Goal: Find specific page/section: Find specific page/section

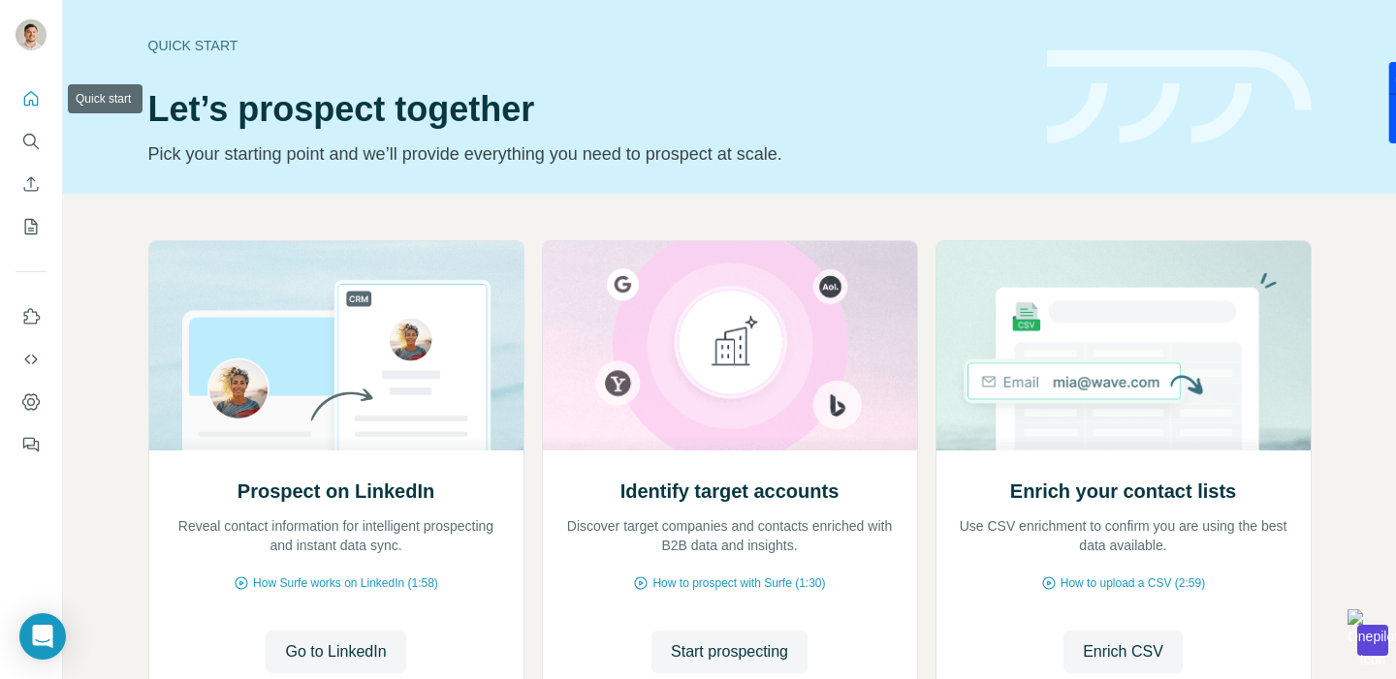
click at [36, 101] on icon "Quick start" at bounding box center [30, 98] width 19 height 19
click at [32, 100] on icon "Quick start" at bounding box center [31, 98] width 15 height 15
click at [28, 141] on icon "Search" at bounding box center [30, 141] width 19 height 19
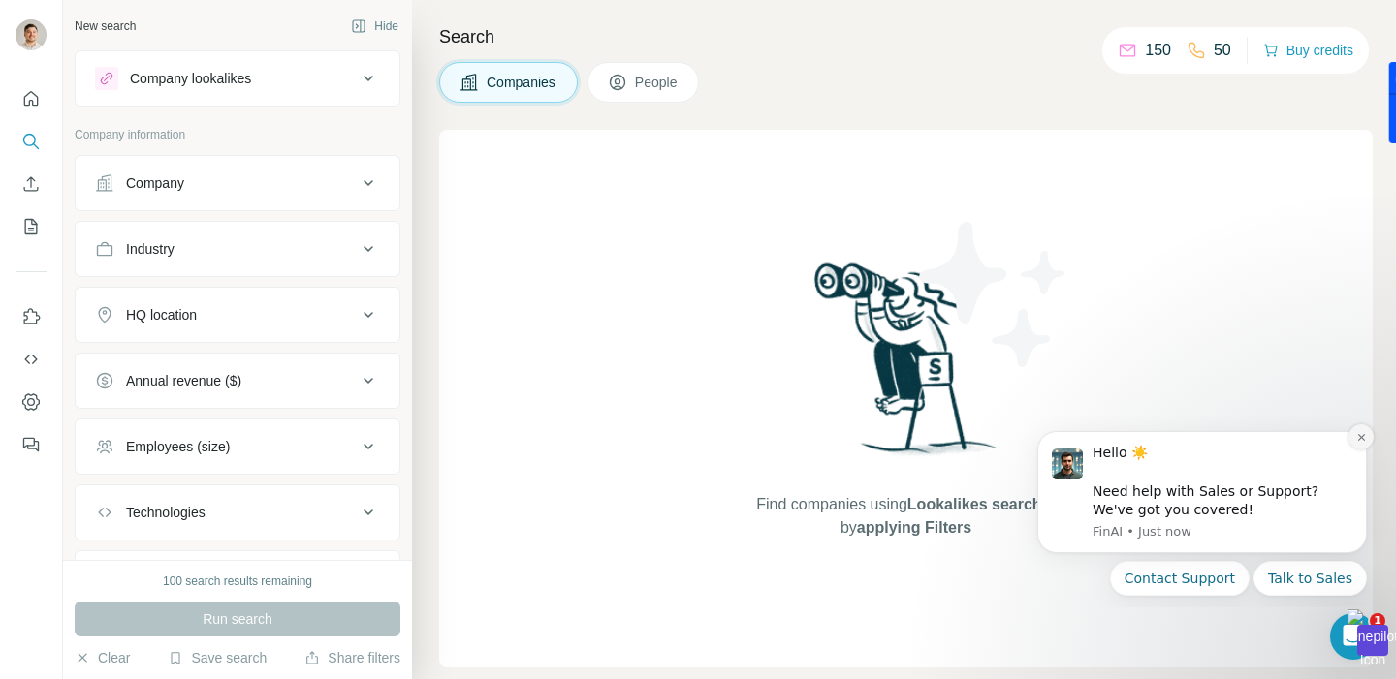
click at [1360, 432] on icon "Dismiss notification" at bounding box center [1361, 437] width 11 height 11
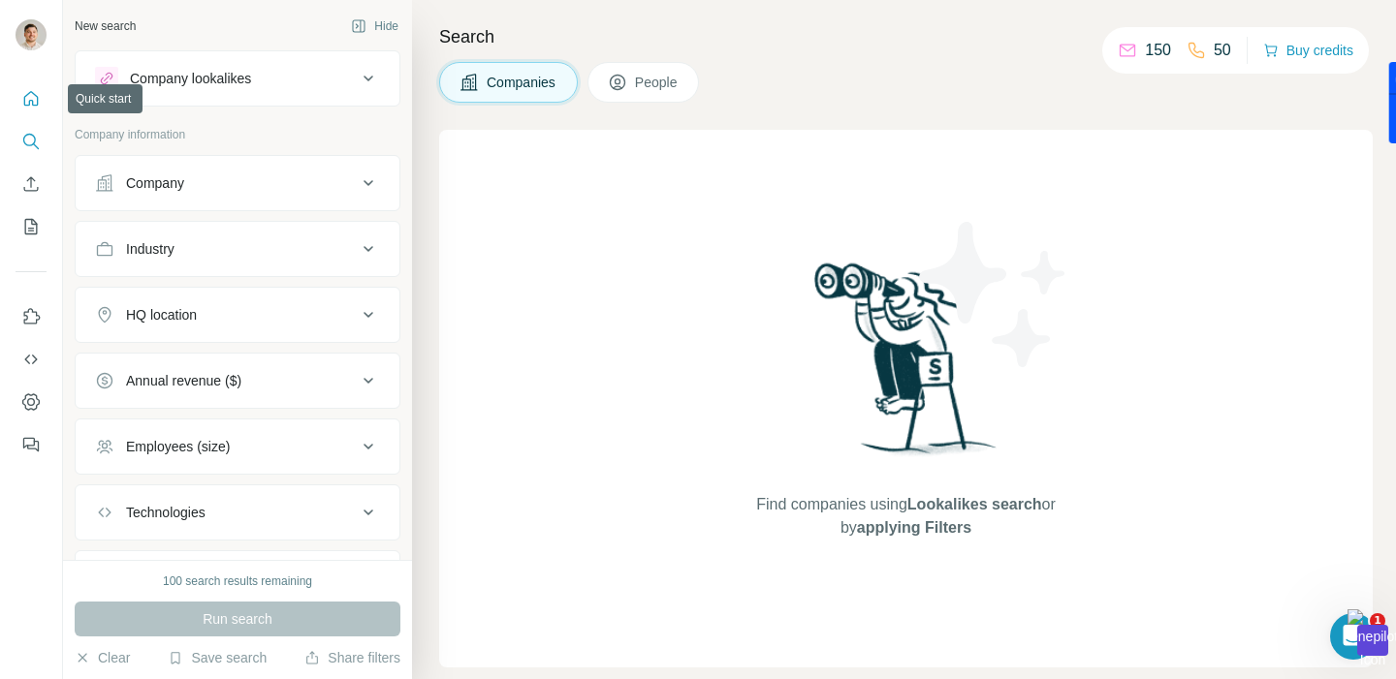
click at [36, 90] on icon "Quick start" at bounding box center [30, 98] width 19 height 19
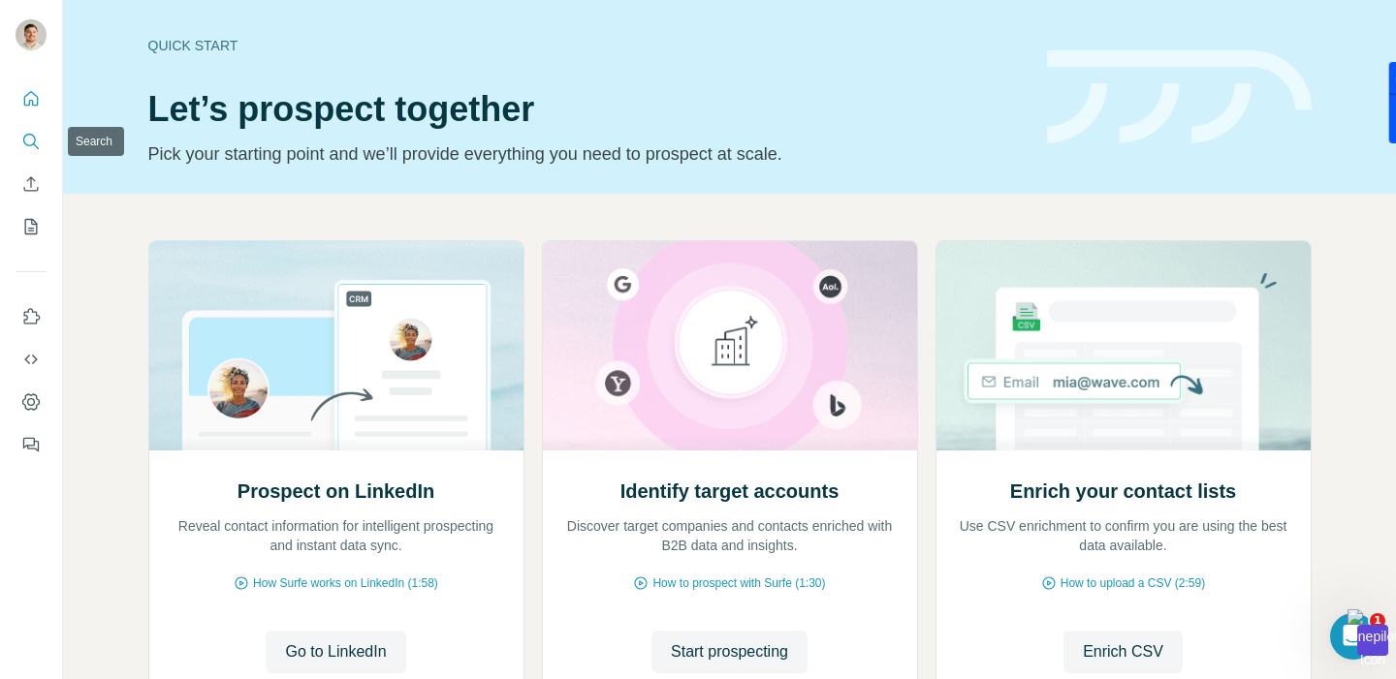
click at [34, 141] on icon "Search" at bounding box center [29, 140] width 13 height 13
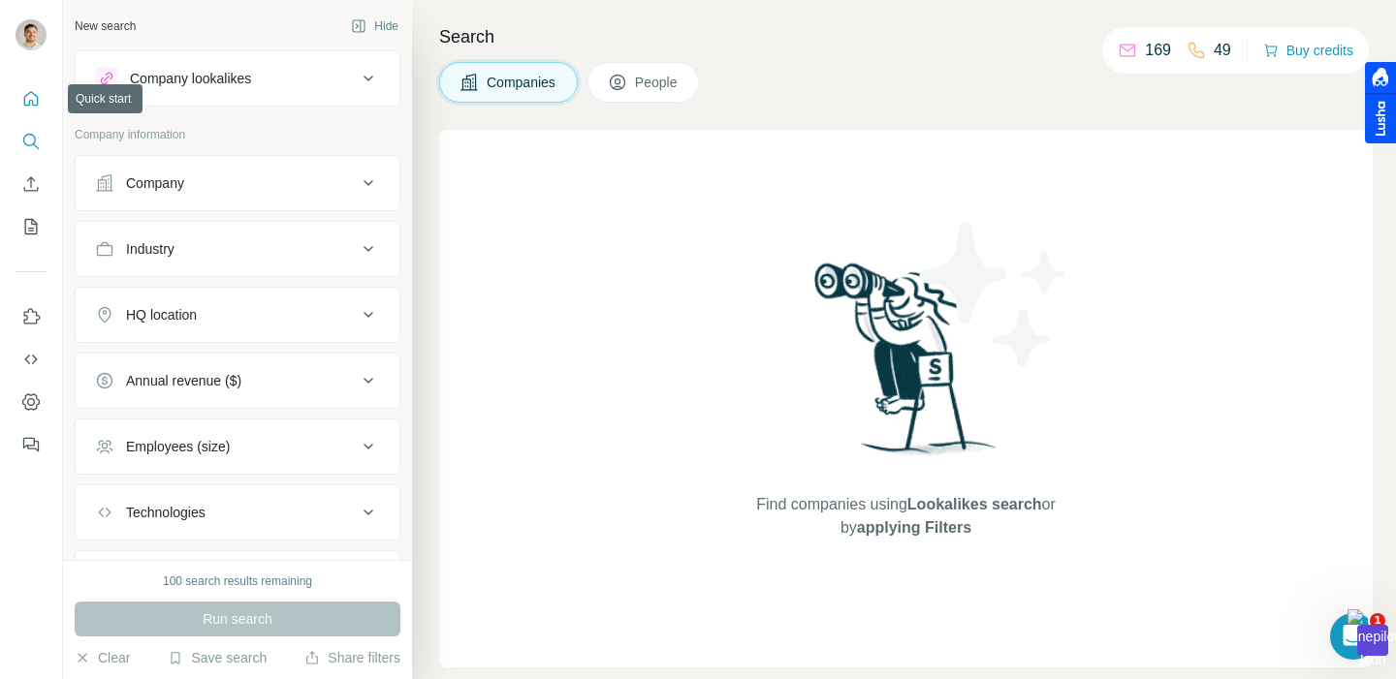
click at [27, 97] on icon "Quick start" at bounding box center [30, 98] width 19 height 19
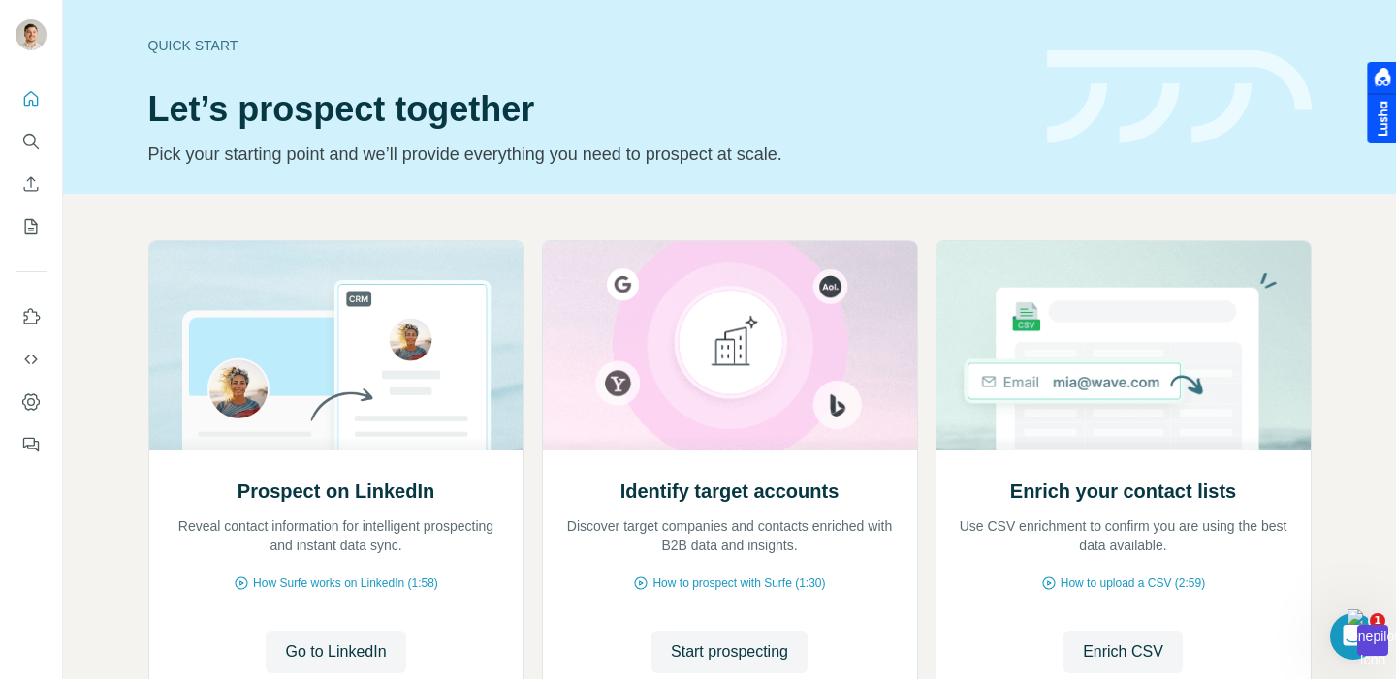
click at [642, 48] on div "Quick start" at bounding box center [585, 45] width 875 height 19
